Goal: Transaction & Acquisition: Download file/media

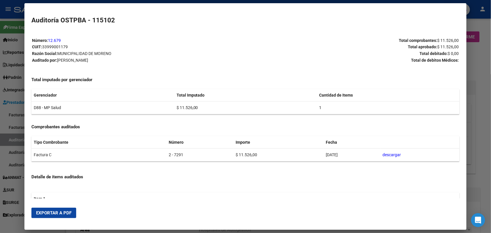
click at [486, 67] on div at bounding box center [245, 116] width 491 height 233
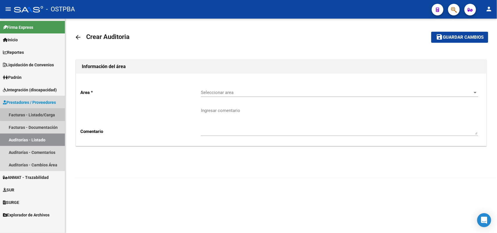
click at [45, 113] on link "Facturas - Listado/Carga" at bounding box center [32, 114] width 65 height 13
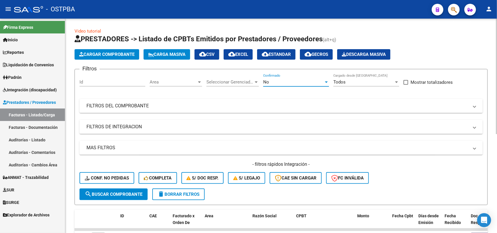
click at [328, 80] on div at bounding box center [325, 82] width 5 height 5
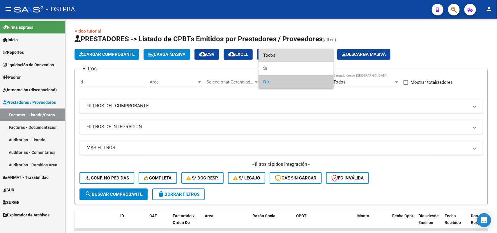
click at [282, 57] on span "Todos" at bounding box center [296, 55] width 66 height 13
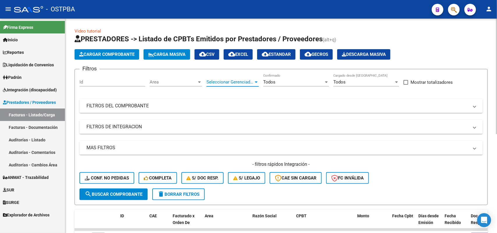
click at [255, 80] on div at bounding box center [255, 82] width 5 height 5
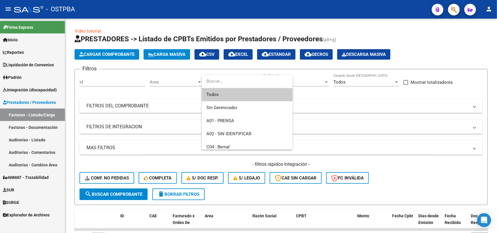
click at [231, 97] on span "Todos" at bounding box center [246, 94] width 81 height 13
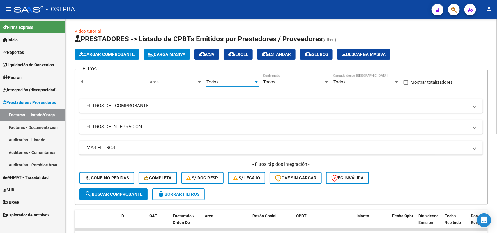
click at [200, 80] on div at bounding box center [199, 82] width 5 height 5
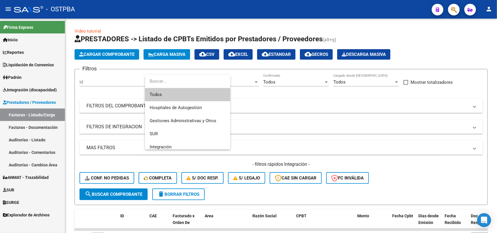
click at [178, 96] on span "Todos" at bounding box center [188, 94] width 76 height 13
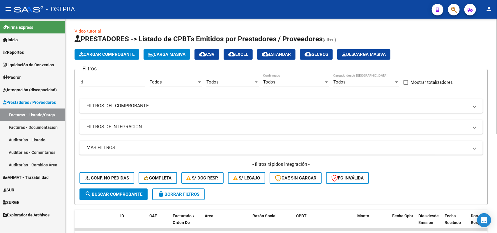
click at [146, 106] on mat-panel-title "FILTROS DEL COMPROBANTE" at bounding box center [277, 106] width 382 height 6
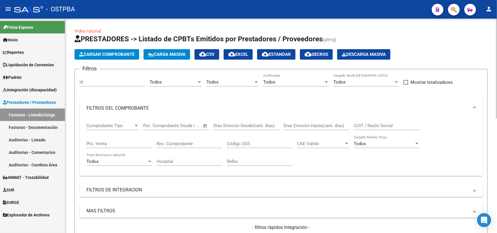
click at [192, 143] on input "Nro. Comprobante" at bounding box center [189, 143] width 66 height 5
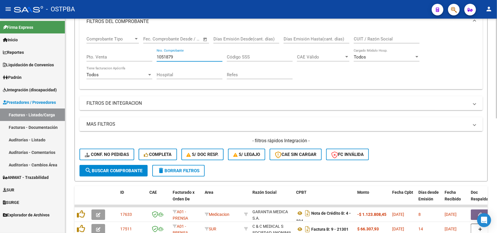
scroll to position [109, 0]
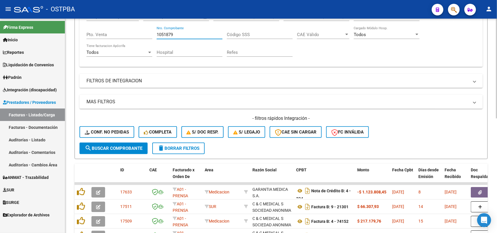
type input "1051879"
click at [112, 146] on span "search Buscar Comprobante" at bounding box center [114, 148] width 58 height 5
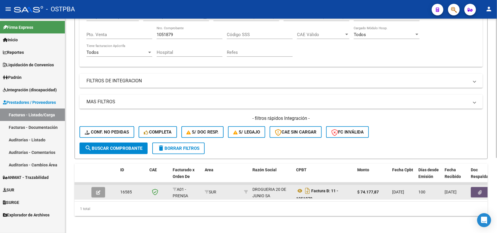
click at [480, 191] on icon "button" at bounding box center [480, 192] width 4 height 4
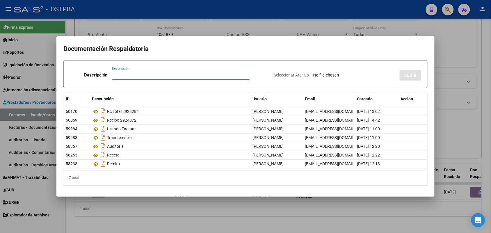
click at [179, 212] on div at bounding box center [245, 116] width 491 height 233
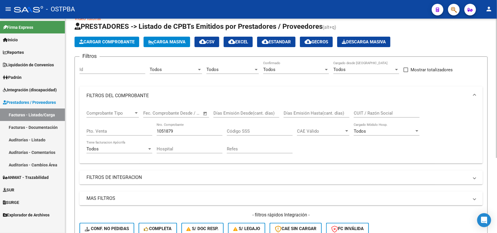
scroll to position [0, 0]
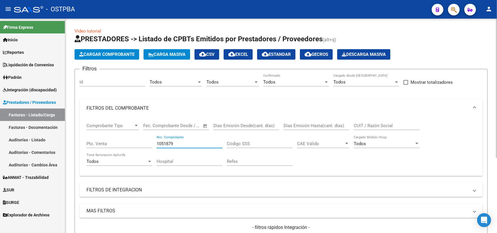
drag, startPoint x: 175, startPoint y: 142, endPoint x: 140, endPoint y: 143, distance: 34.6
click at [140, 143] on div "Comprobante Tipo Comprobante Tipo Fecha inicio – Fecha fin Fec. Comprobante Des…" at bounding box center [280, 145] width 389 height 54
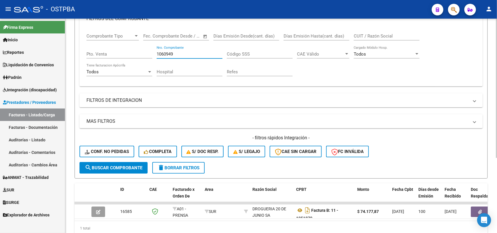
scroll to position [109, 0]
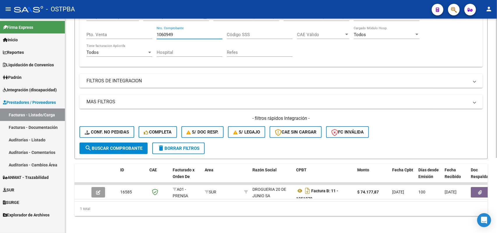
type input "1060949"
click at [113, 146] on span "search Buscar Comprobante" at bounding box center [114, 148] width 58 height 5
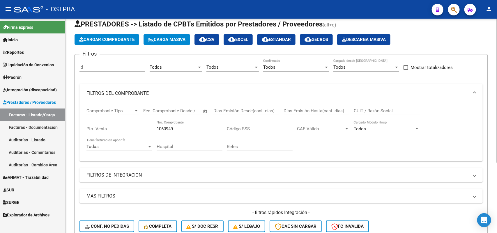
scroll to position [0, 0]
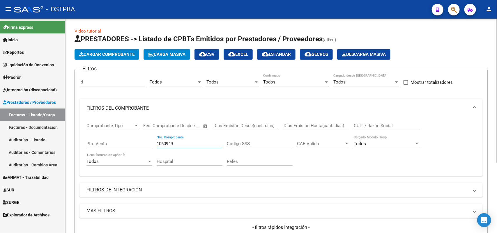
drag, startPoint x: 177, startPoint y: 141, endPoint x: 113, endPoint y: 146, distance: 63.6
click at [113, 146] on div "Comprobante Tipo Comprobante Tipo Fecha inicio – Fecha fin Fec. Comprobante Des…" at bounding box center [280, 145] width 389 height 54
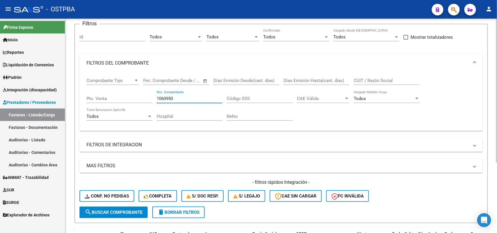
scroll to position [105, 0]
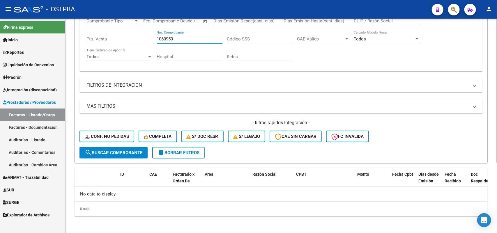
type input "1060950"
click at [114, 153] on span "search Buscar Comprobante" at bounding box center [114, 152] width 58 height 5
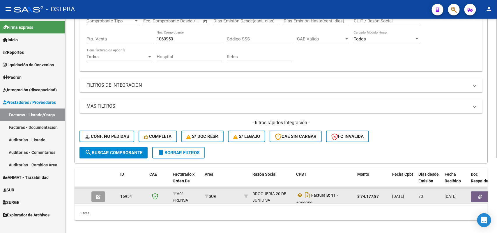
click at [480, 195] on icon "button" at bounding box center [480, 197] width 4 height 4
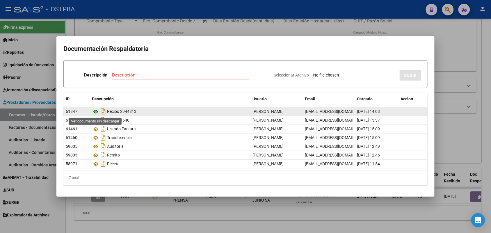
click at [95, 111] on icon at bounding box center [96, 111] width 8 height 7
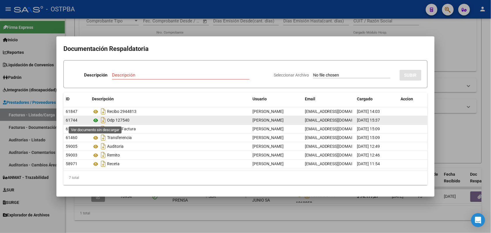
click at [95, 120] on icon at bounding box center [96, 120] width 8 height 7
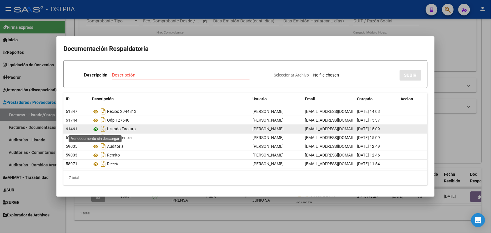
click at [96, 127] on icon at bounding box center [96, 129] width 8 height 7
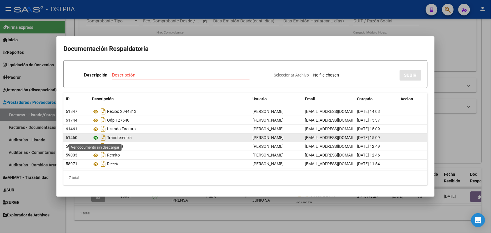
click at [95, 138] on icon at bounding box center [96, 137] width 8 height 7
